Goal: Navigation & Orientation: Find specific page/section

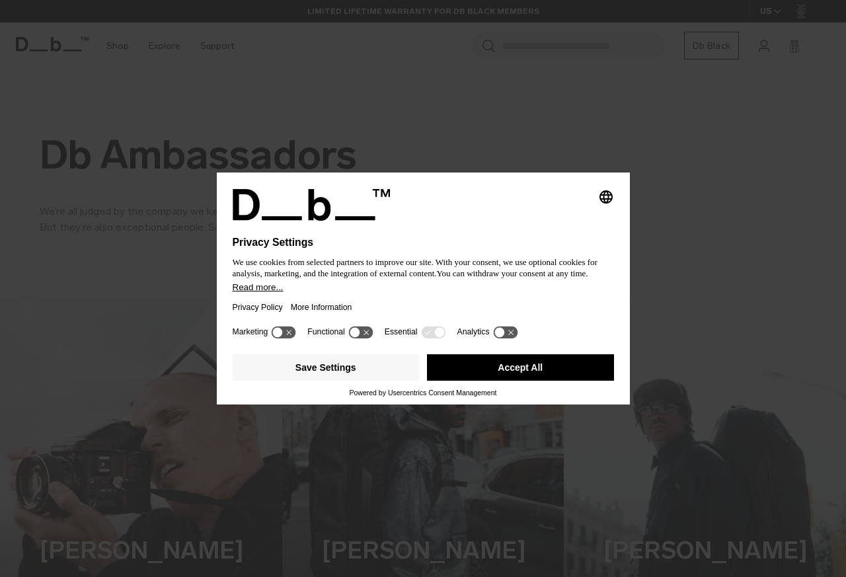
click at [529, 369] on button "Accept All" at bounding box center [520, 367] width 187 height 26
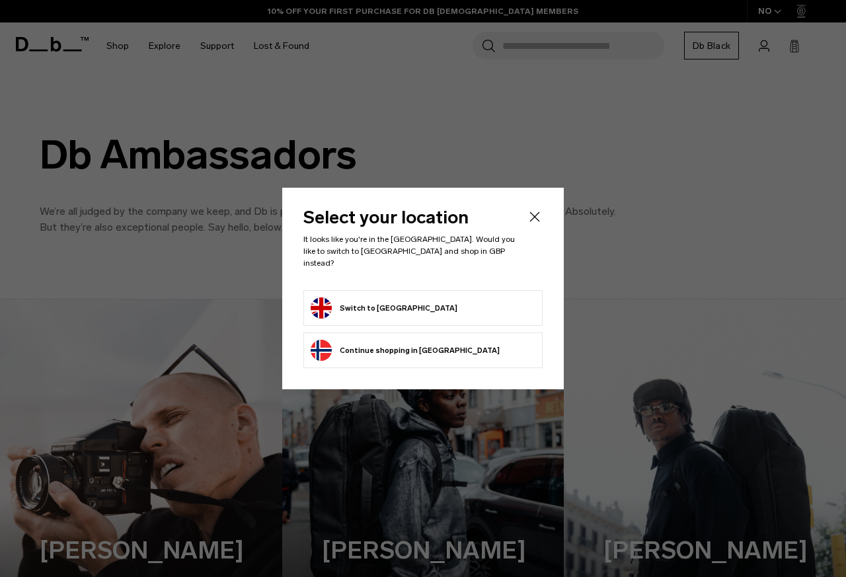
click at [385, 347] on button "Continue browsing Norway store Continue shopping in Norway" at bounding box center [405, 350] width 189 height 21
